Goal: Task Accomplishment & Management: Complete application form

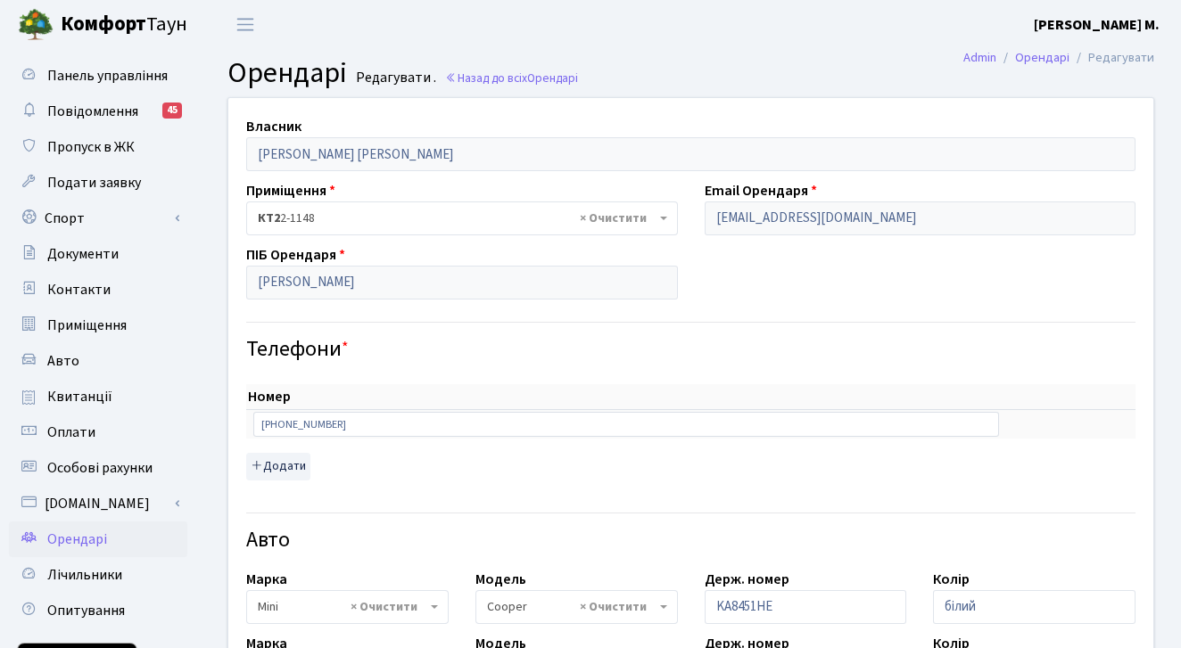
select select "4498"
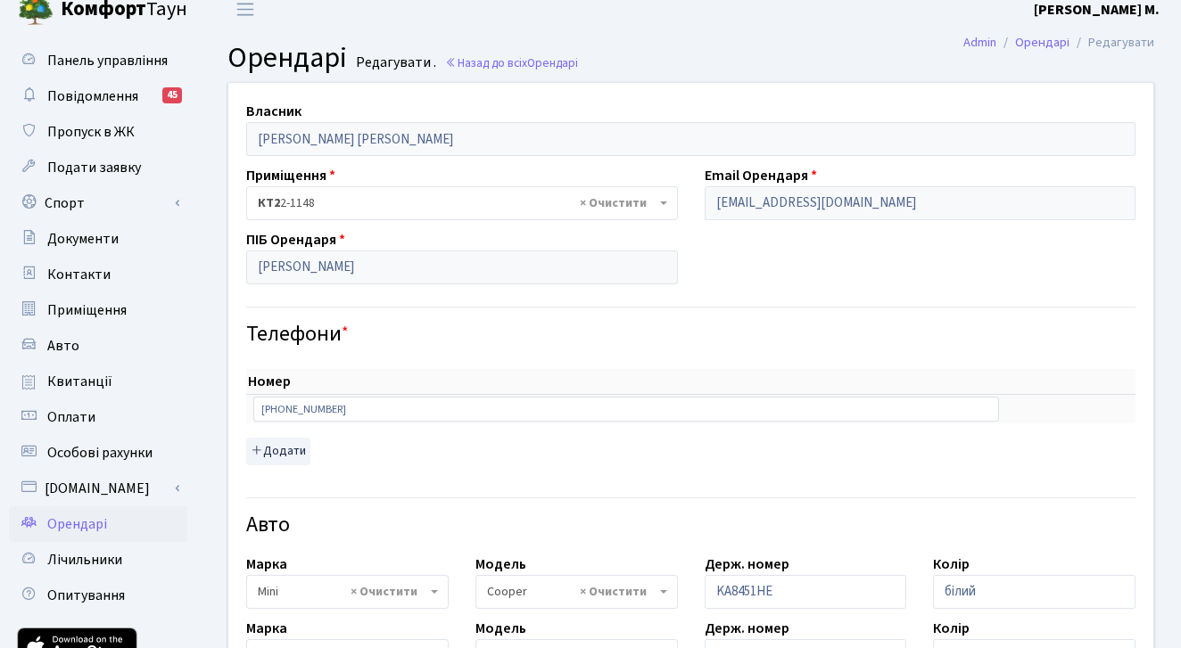
scroll to position [20, 0]
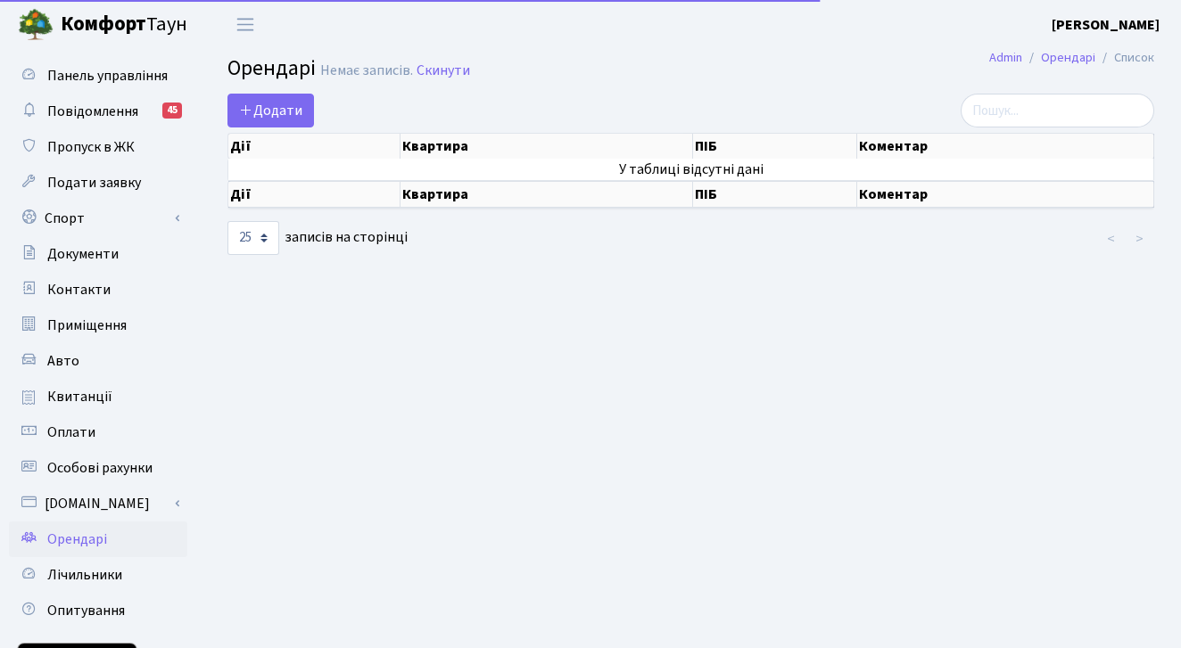
select select "25"
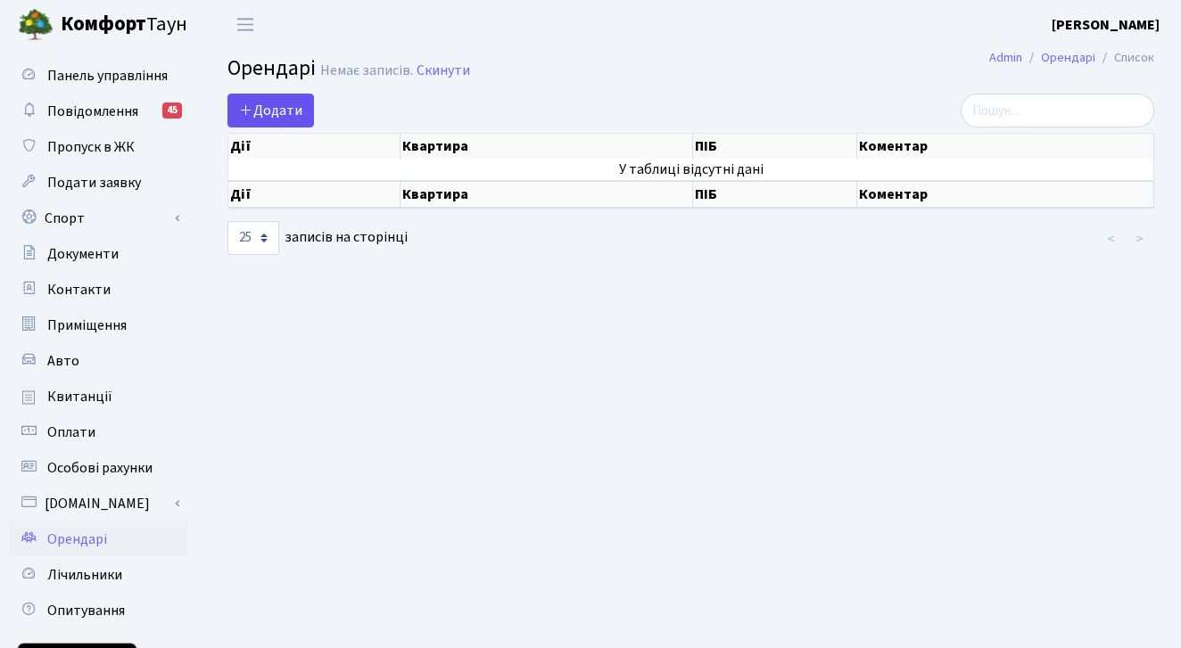
click at [283, 112] on span "Додати" at bounding box center [270, 111] width 63 height 20
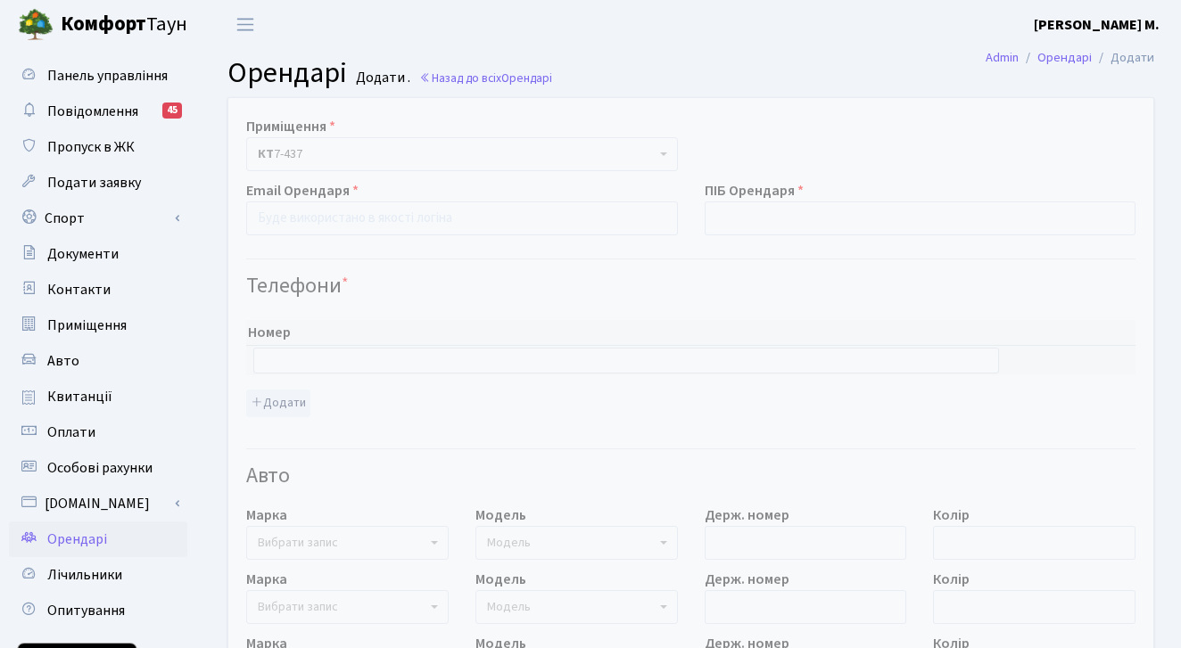
click at [664, 149] on span at bounding box center [666, 154] width 4 height 34
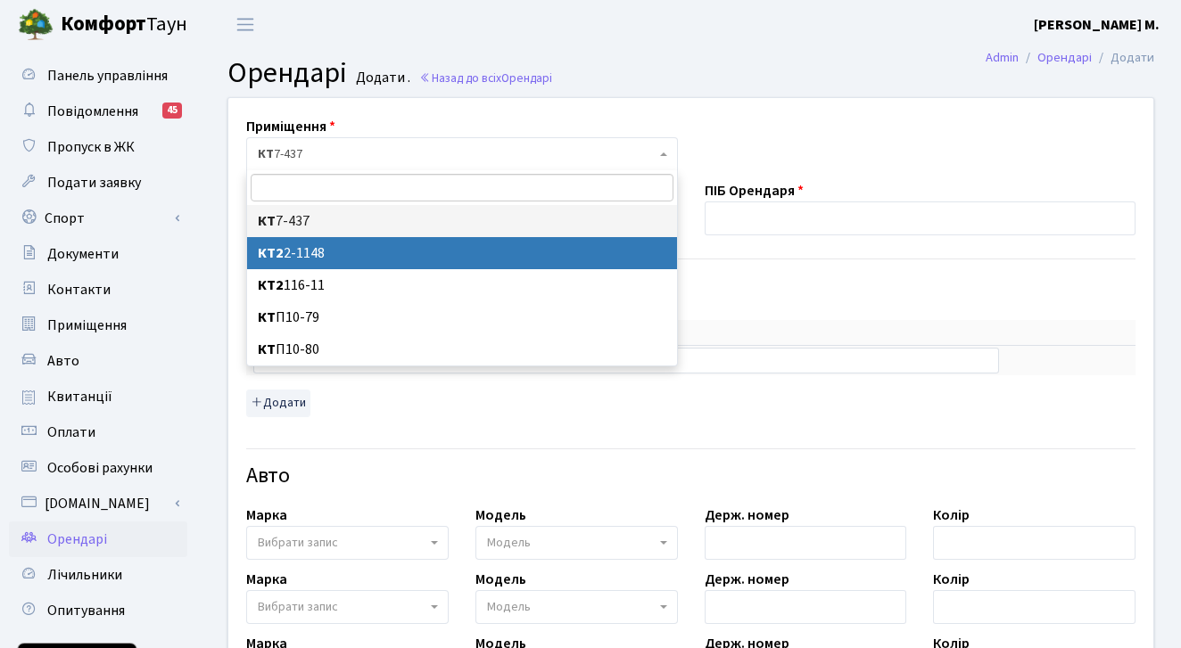
select select "12763"
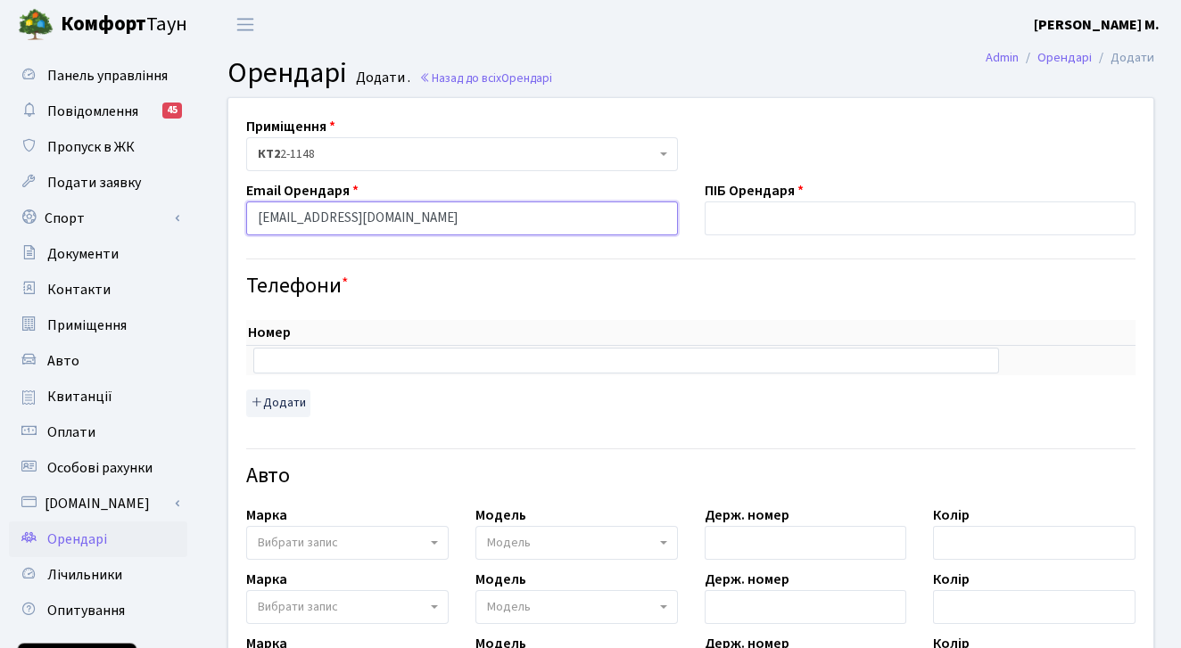
click at [324, 219] on input "savrov_rusln@ukr.net" at bounding box center [462, 219] width 432 height 34
type input "[EMAIL_ADDRESS][DOMAIN_NAME]"
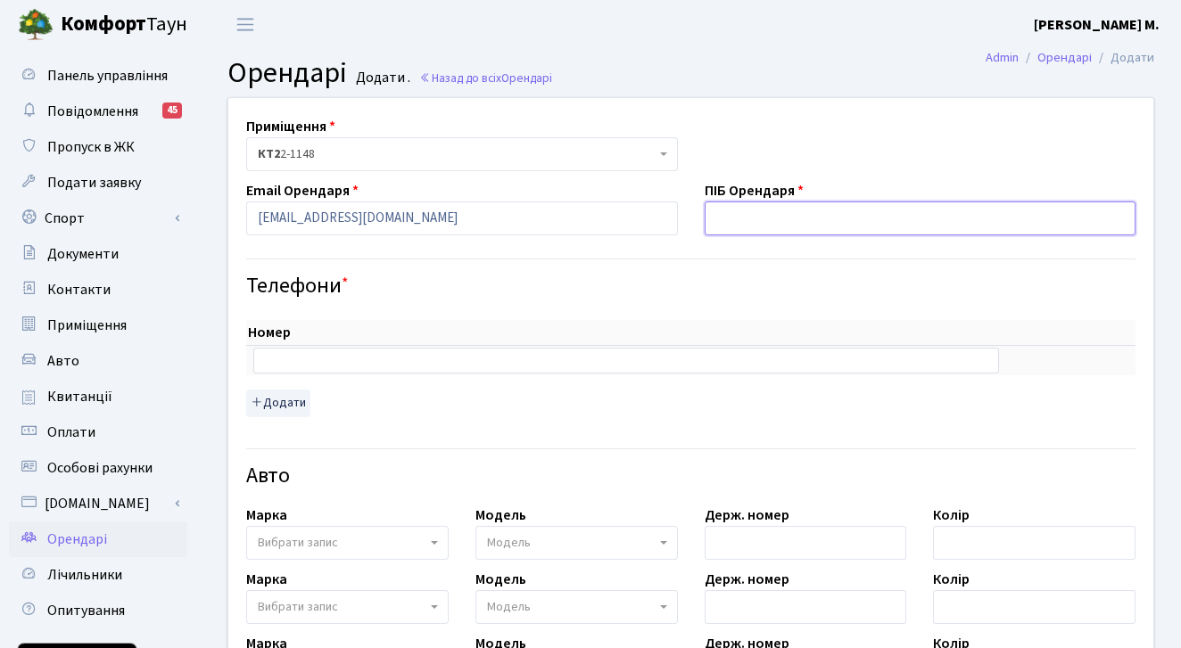
click at [767, 227] on input "text" at bounding box center [921, 219] width 432 height 34
type input "Савров Руслан Сергійович"
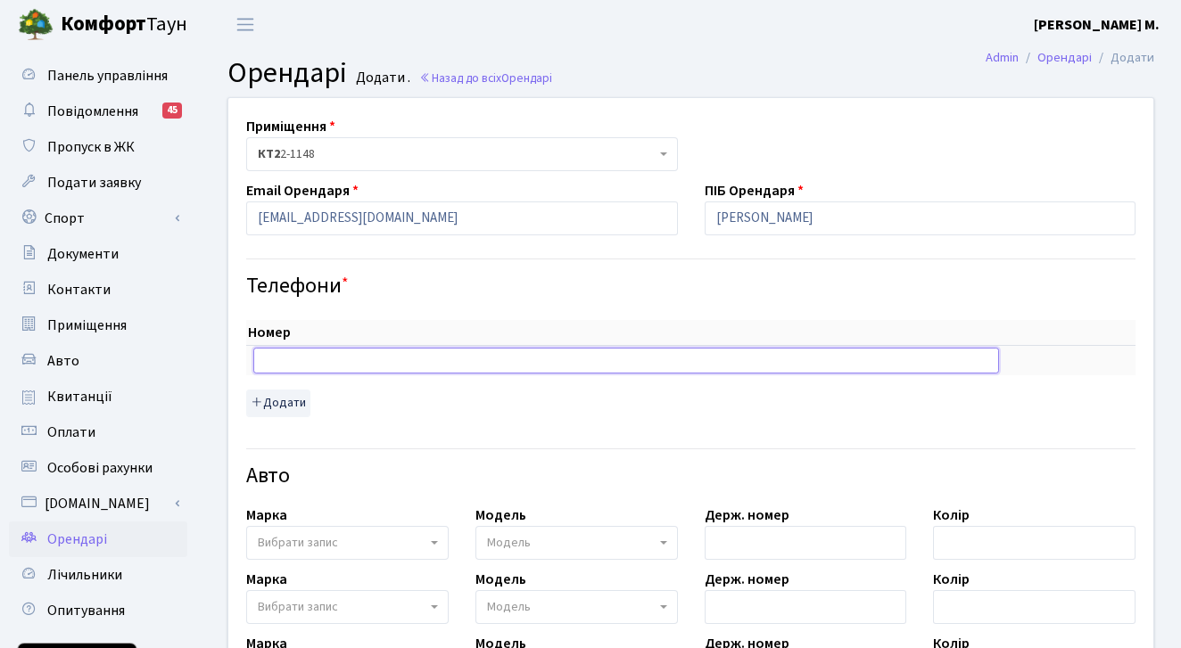
click at [347, 358] on input "text" at bounding box center [626, 360] width 746 height 25
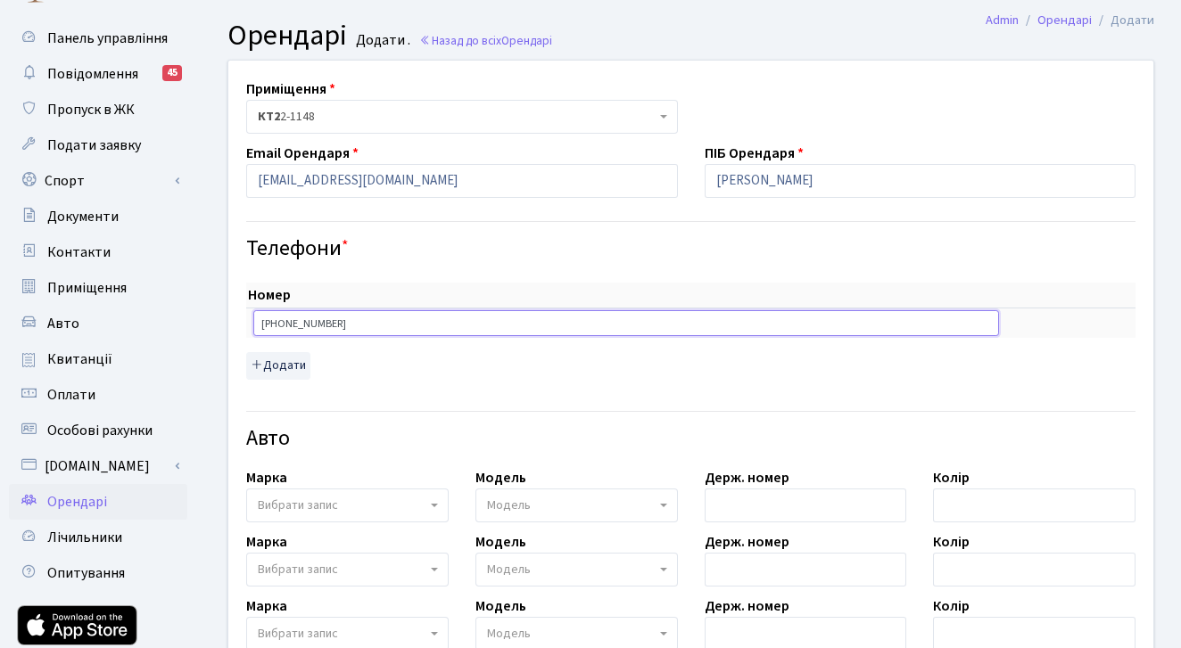
scroll to position [56, 0]
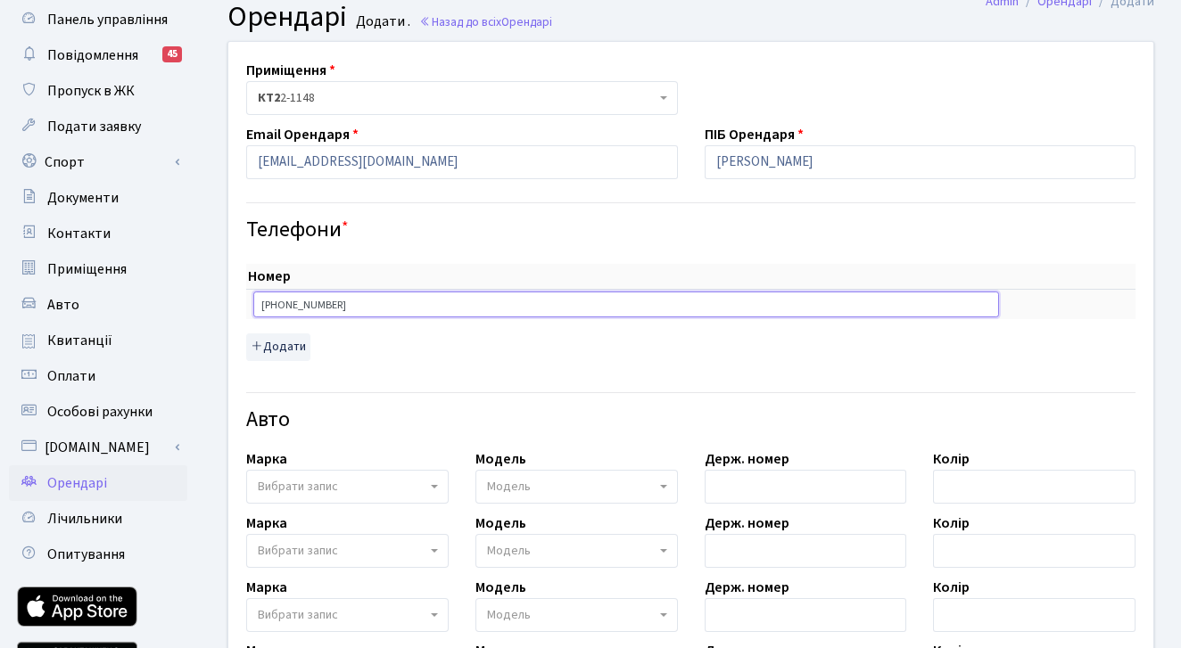
type input "[PHONE_NUMBER]"
click at [433, 485] on b at bounding box center [434, 487] width 7 height 4
type input "ь"
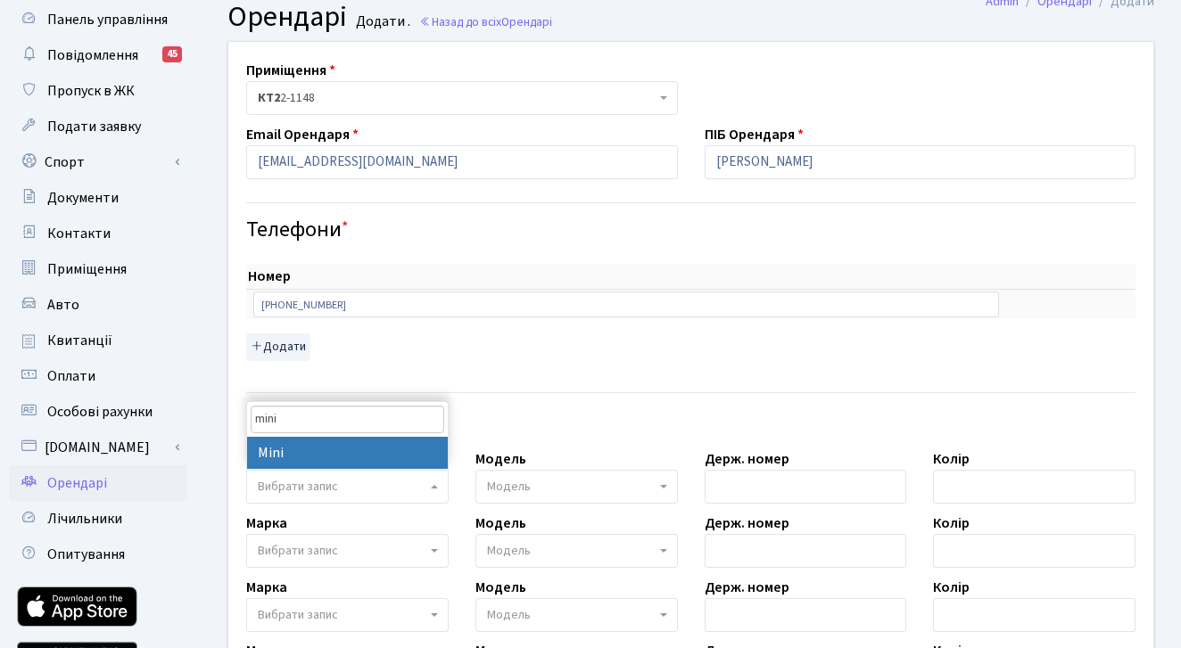
type input "mini"
select select "91"
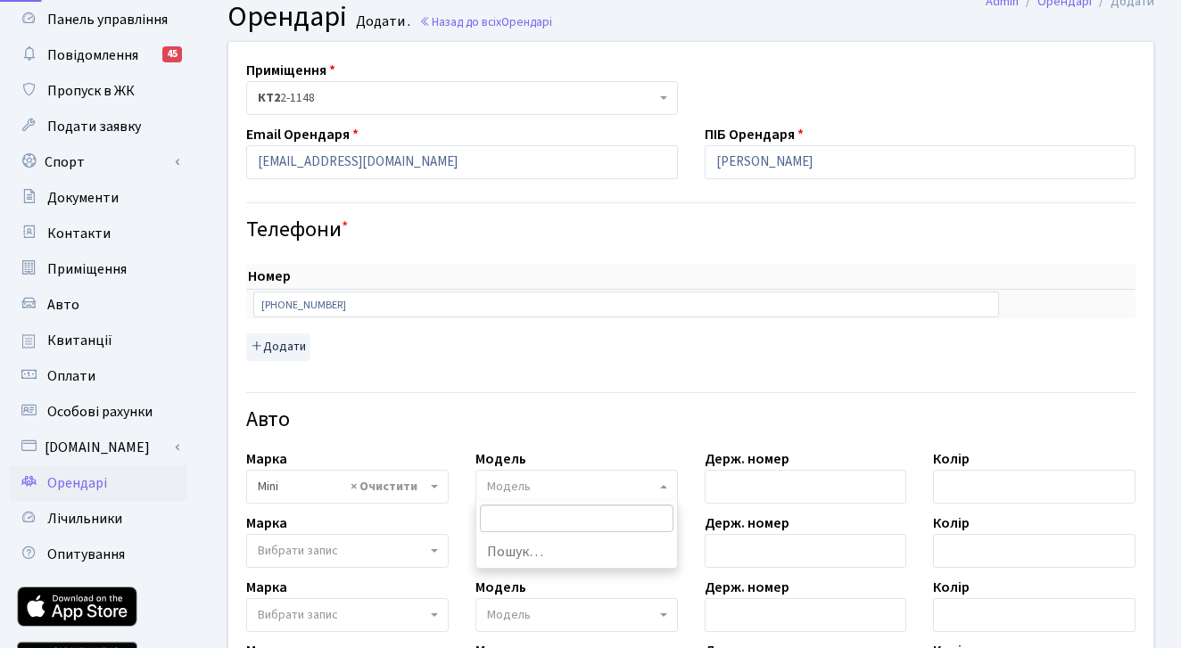
click at [665, 486] on b at bounding box center [663, 487] width 7 height 4
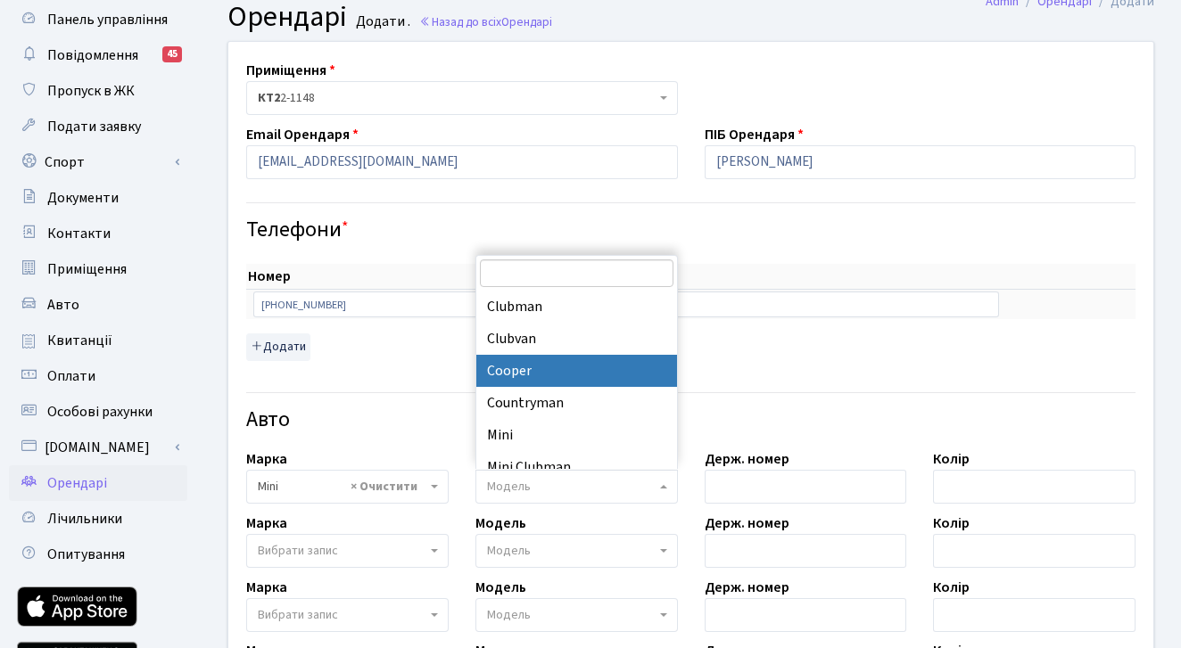
select select "4498"
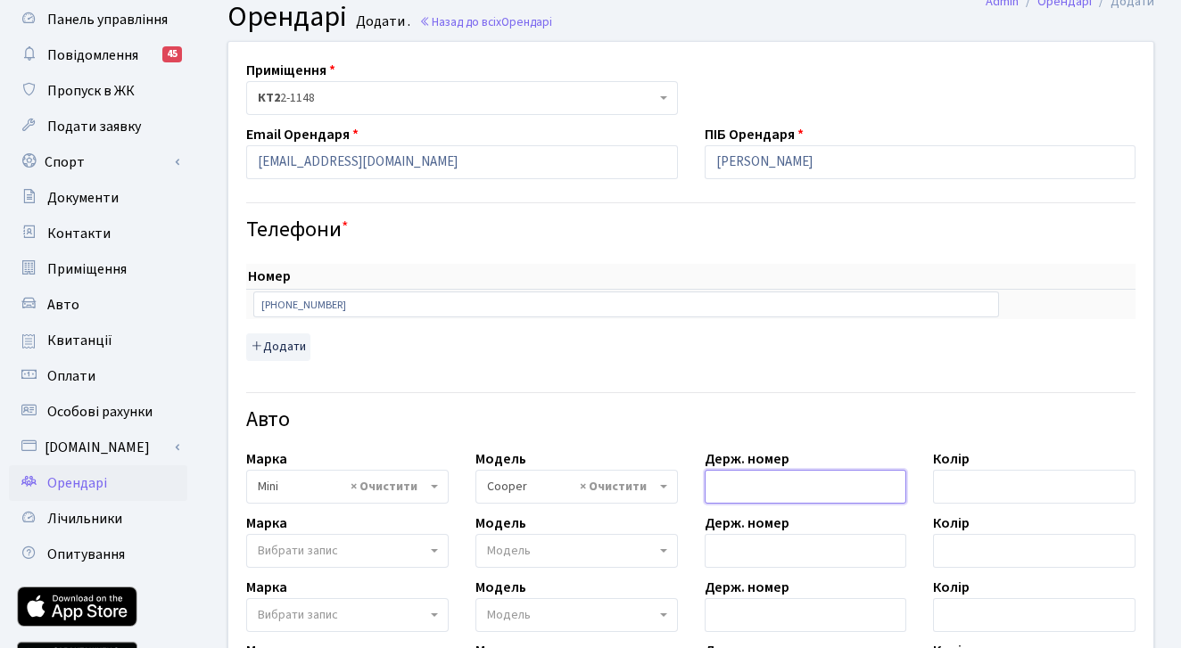
click at [795, 483] on input "text" at bounding box center [806, 487] width 202 height 34
type input "KA8451HE"
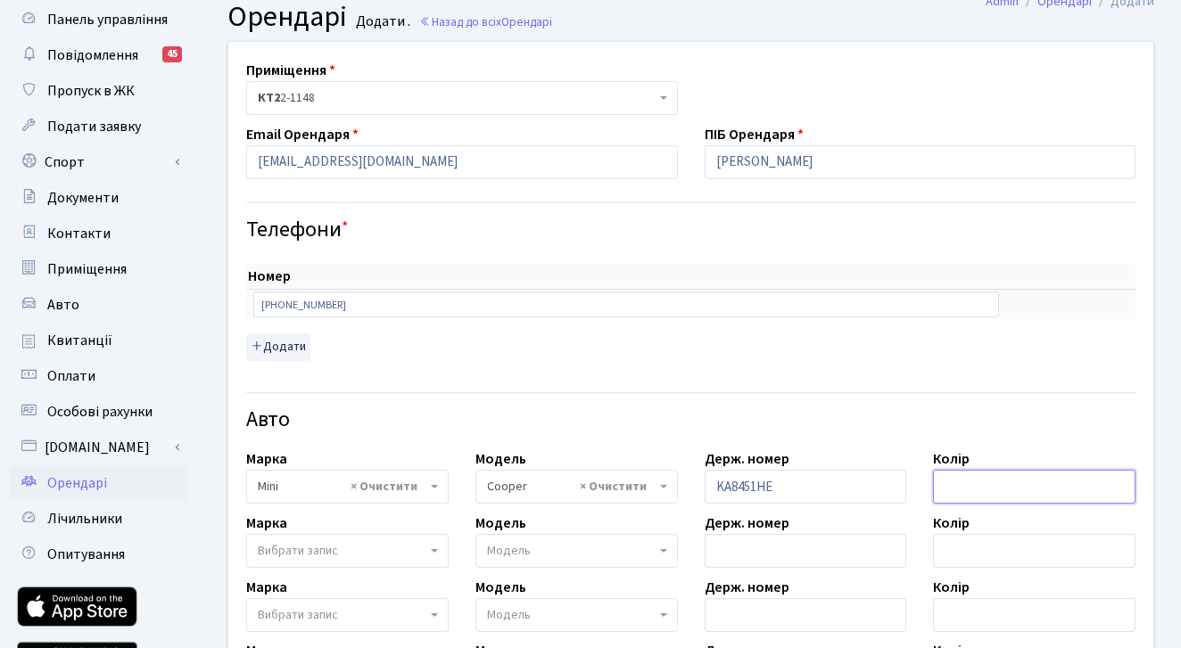
click at [946, 484] on input "text" at bounding box center [1034, 487] width 202 height 34
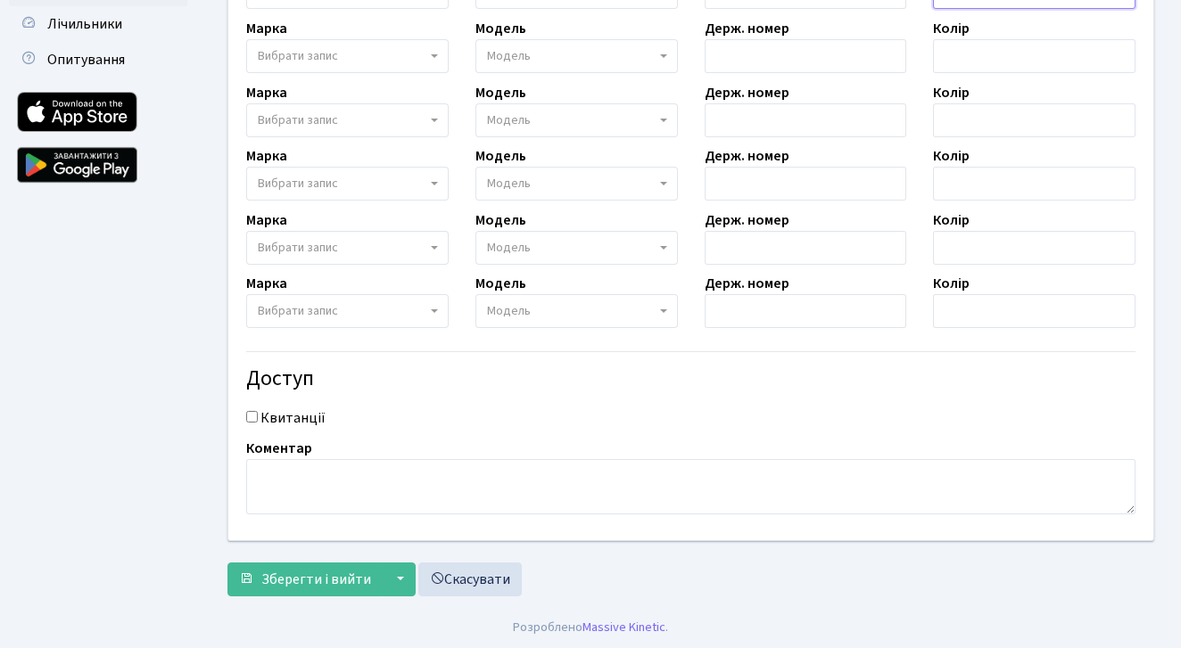
scroll to position [550, 0]
type input "білий"
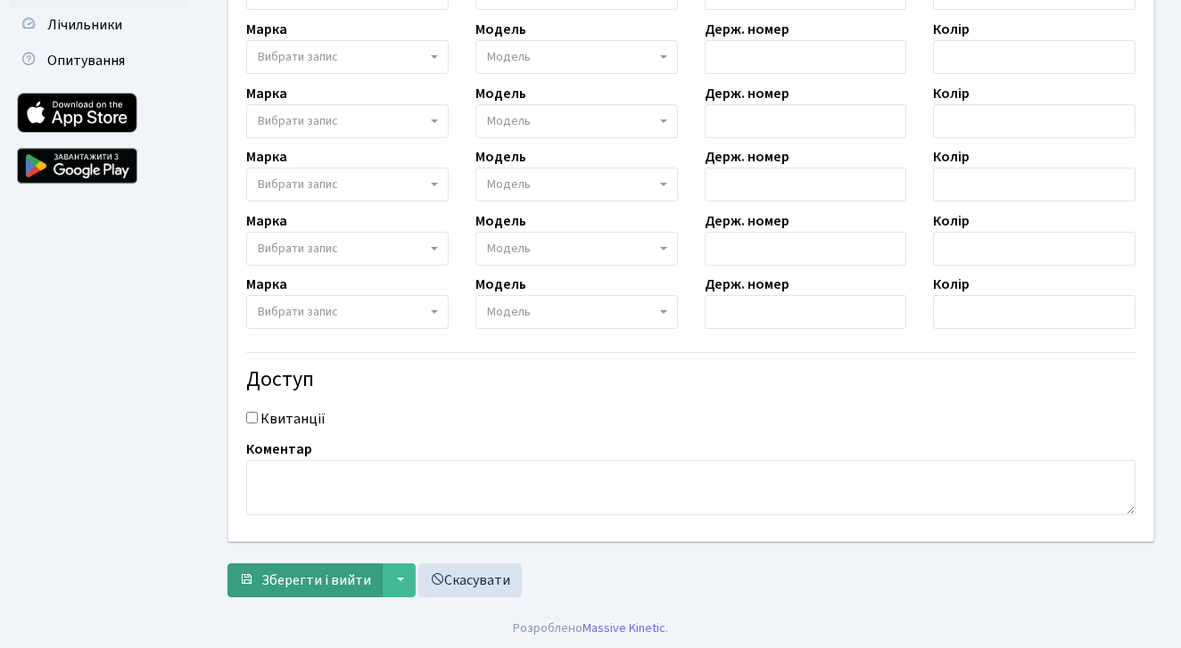
click at [343, 582] on span "Зберегти і вийти" at bounding box center [316, 581] width 110 height 20
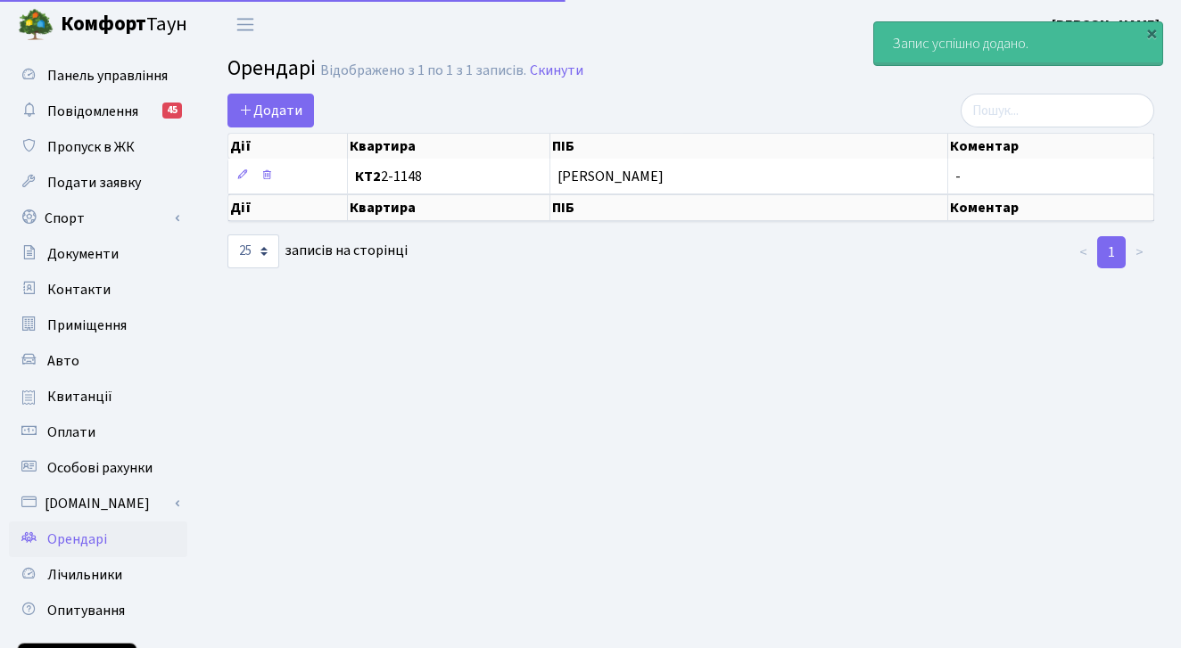
select select "25"
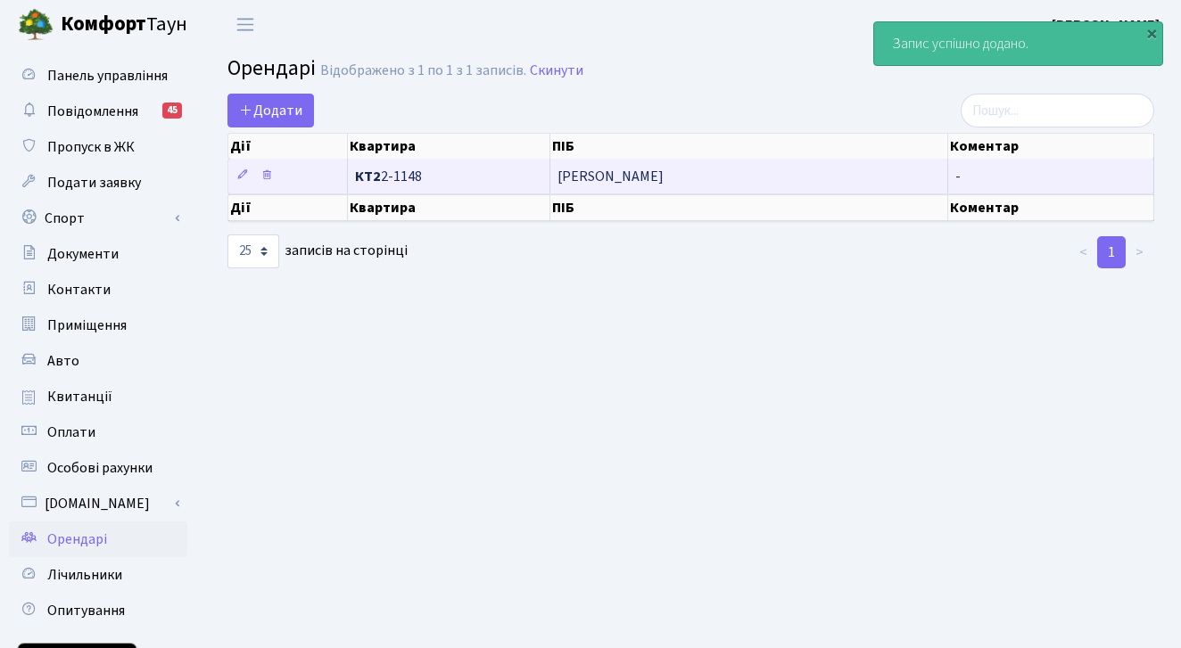
click at [704, 187] on td "[PERSON_NAME]" at bounding box center [749, 176] width 399 height 35
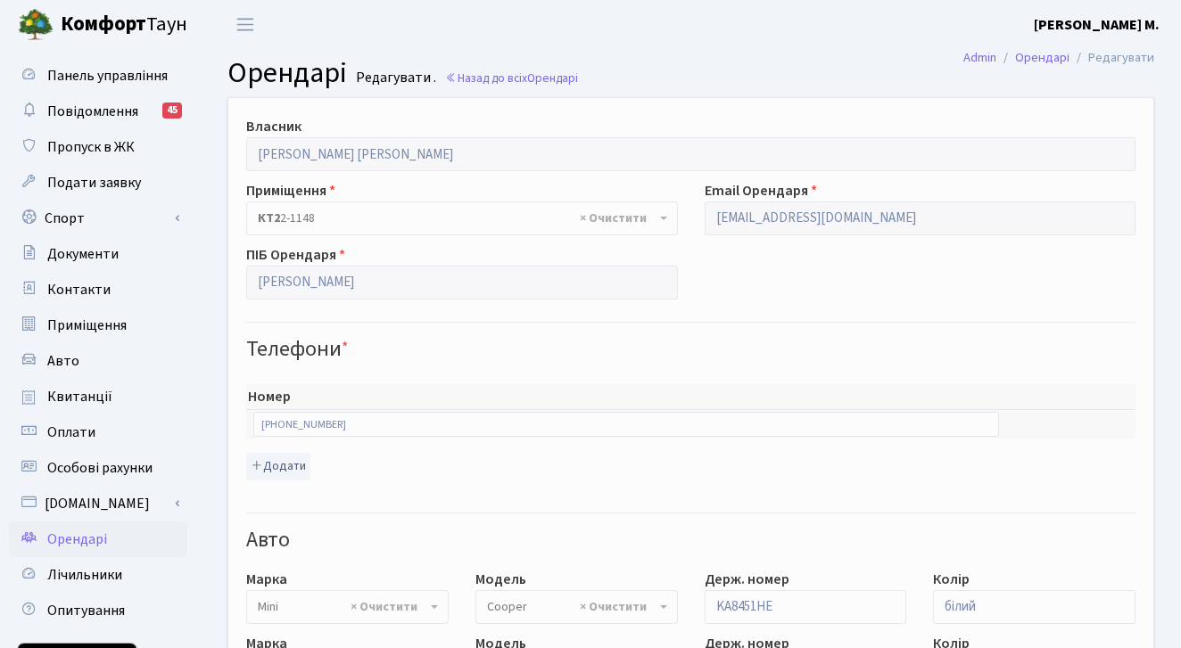
select select "4498"
